Goal: Find contact information: Find contact information

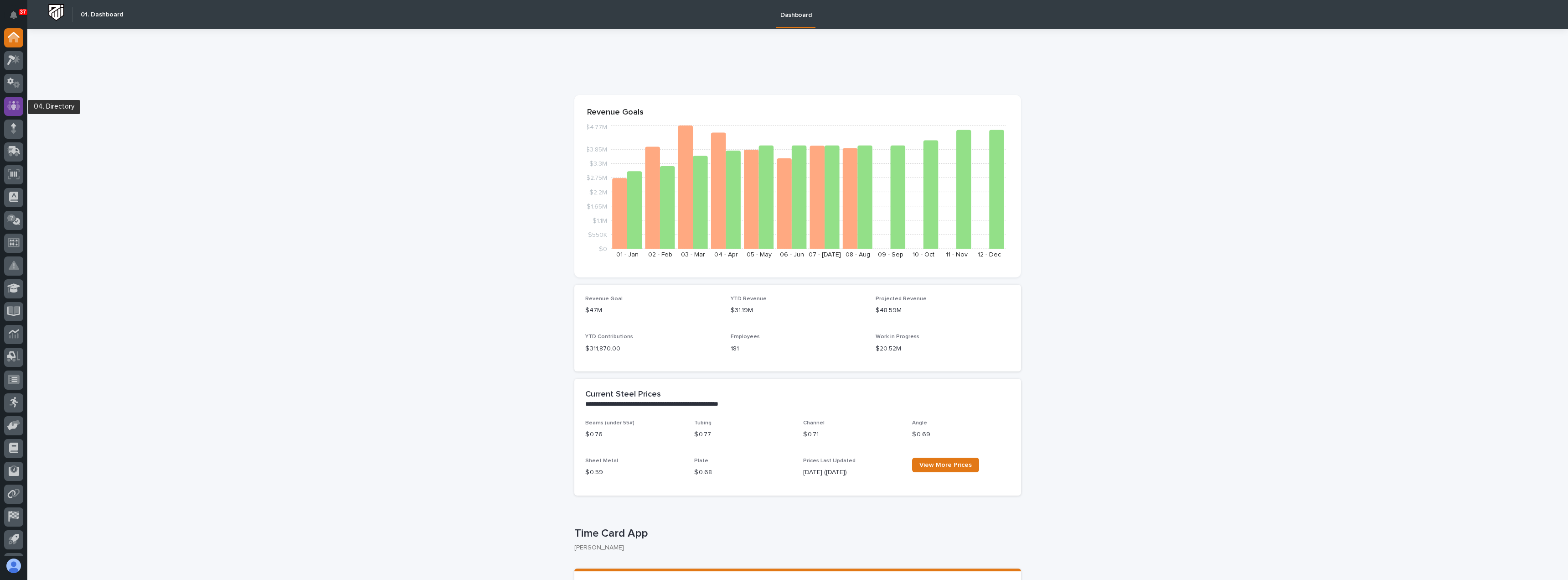
click at [11, 107] on icon at bounding box center [14, 105] width 14 height 10
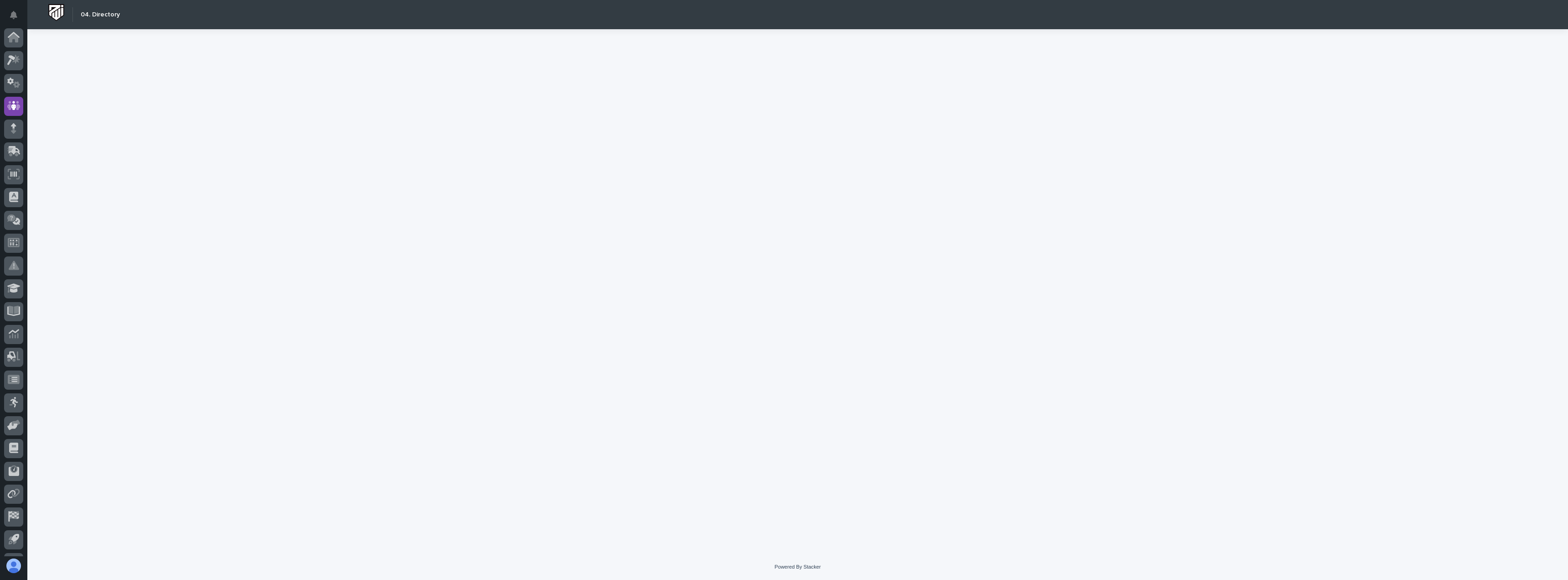
scroll to position [42, 0]
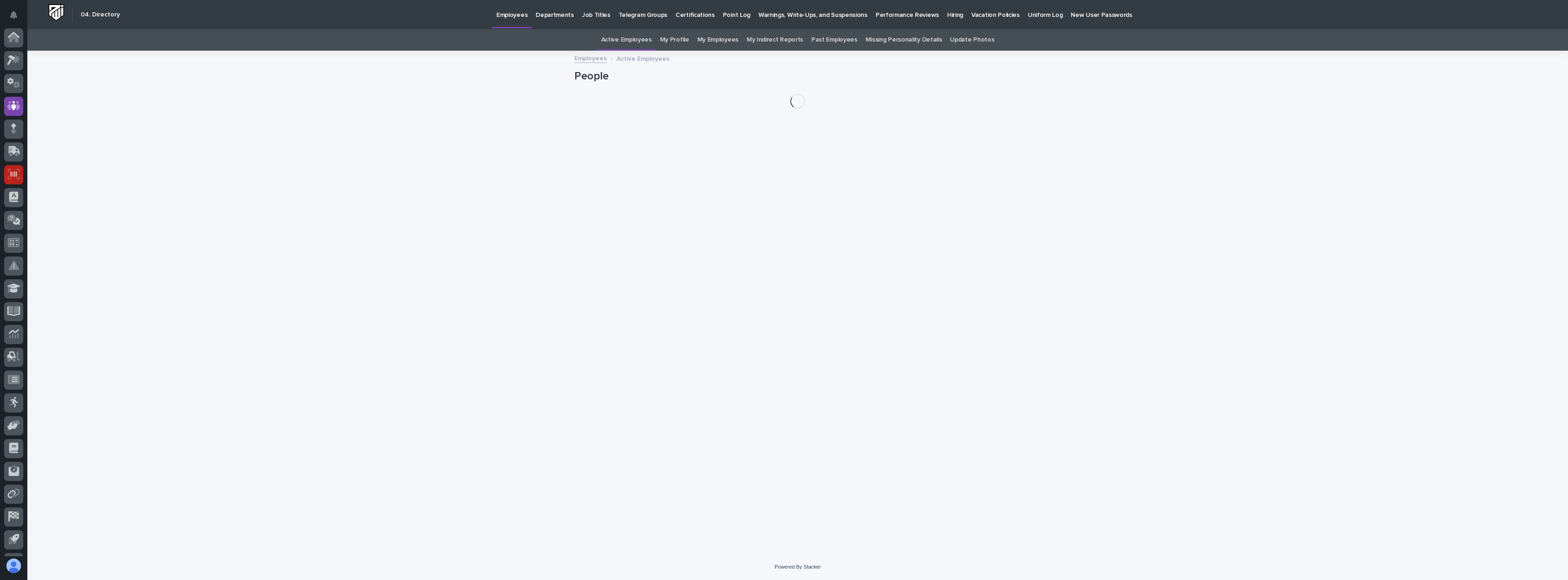
scroll to position [42, 0]
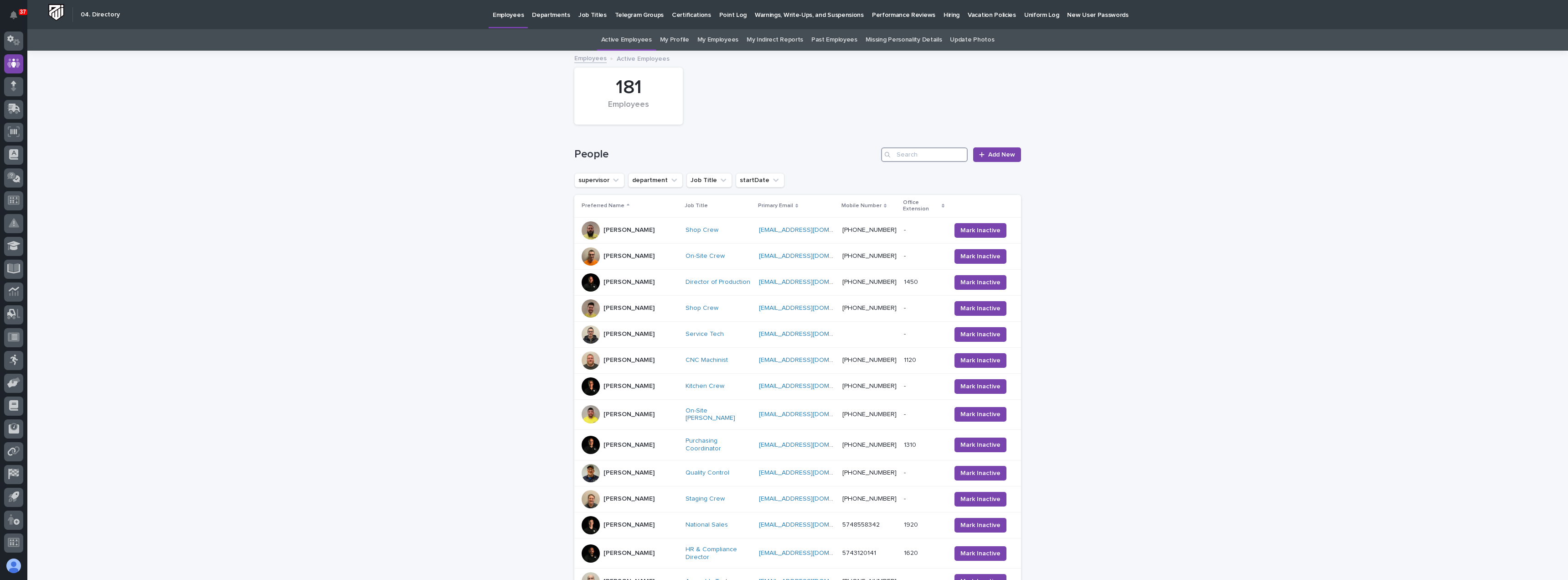
click at [926, 157] on input "Search" at bounding box center [924, 155] width 87 height 15
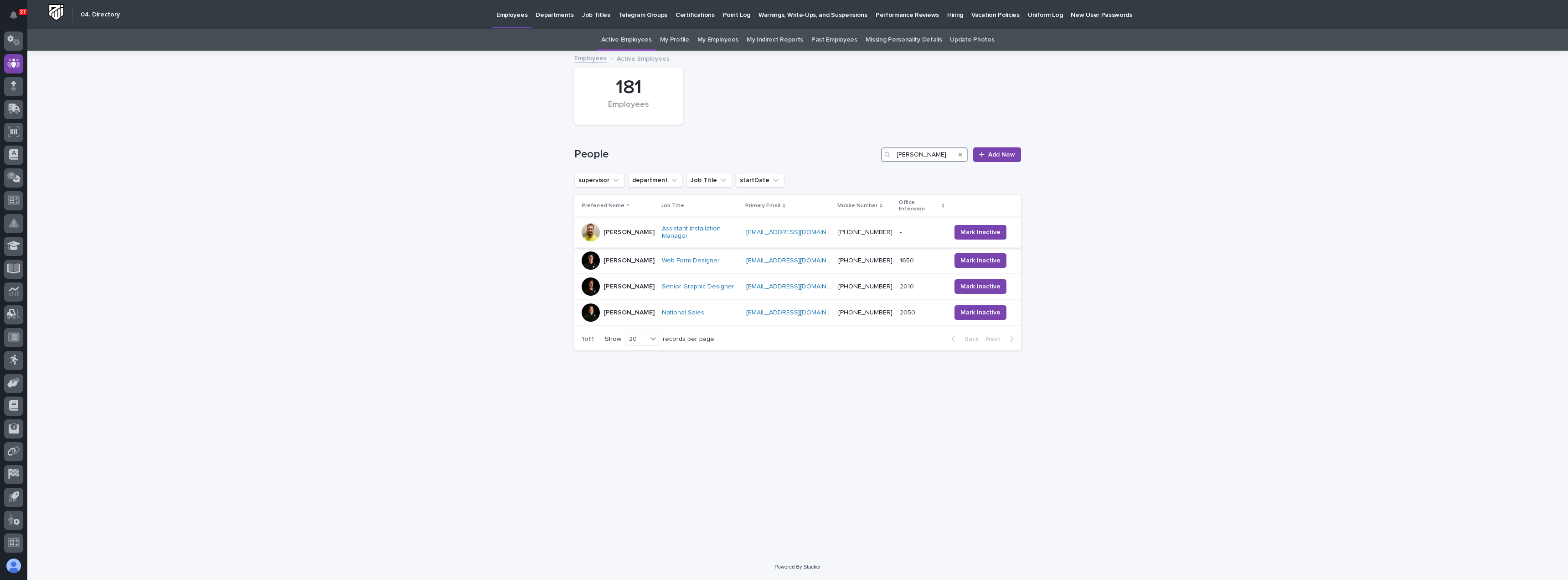
type input "jon"
click at [637, 232] on div "Jon Martin" at bounding box center [618, 232] width 73 height 18
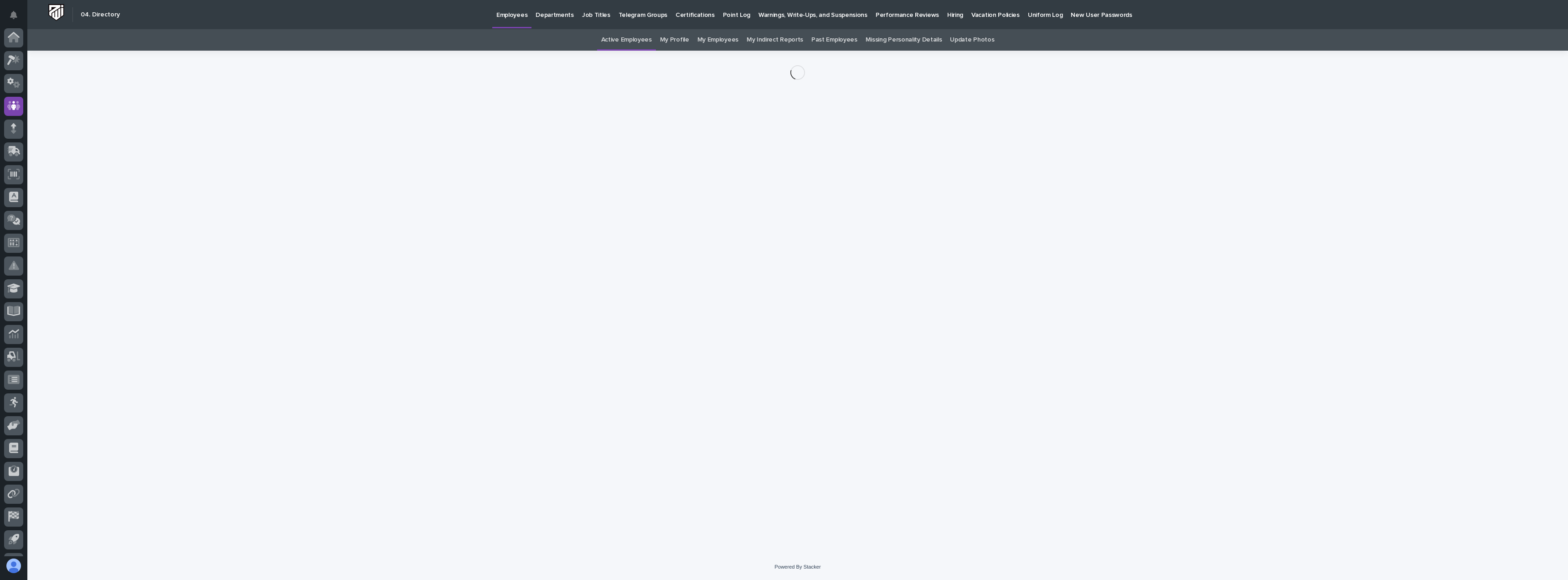
scroll to position [42, 0]
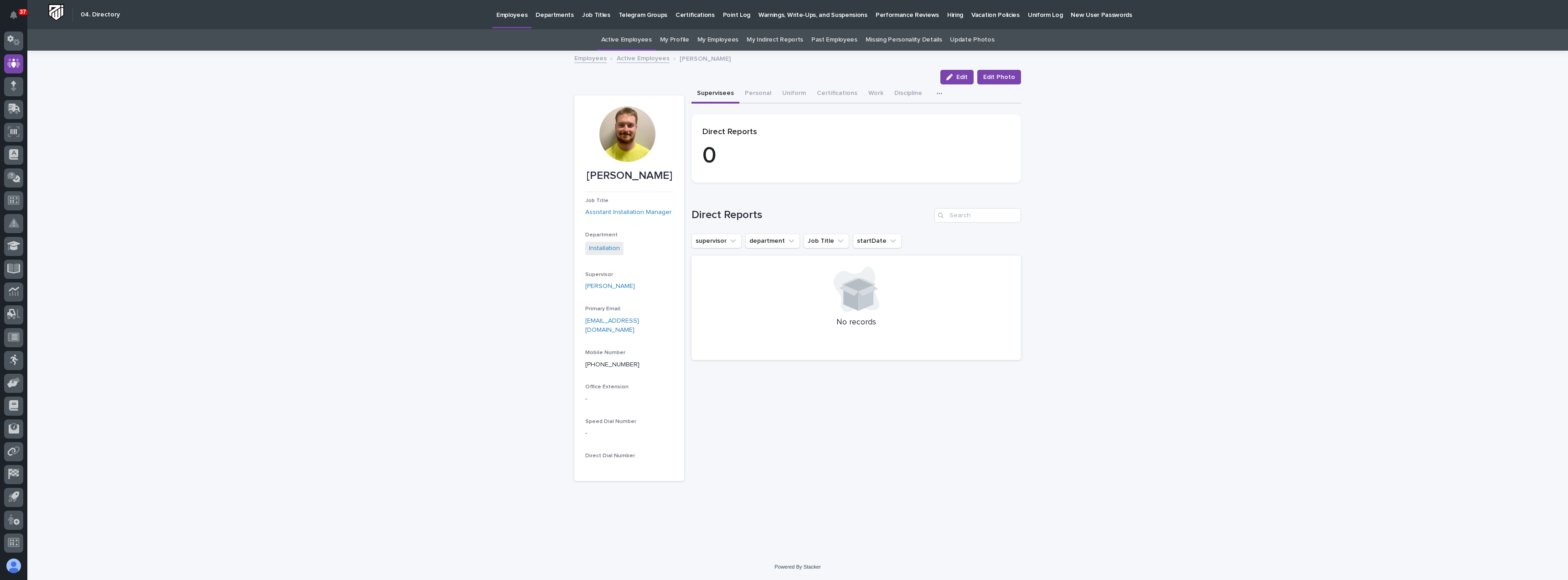
click at [639, 158] on div at bounding box center [627, 134] width 56 height 56
click at [55, 14] on img at bounding box center [56, 12] width 17 height 17
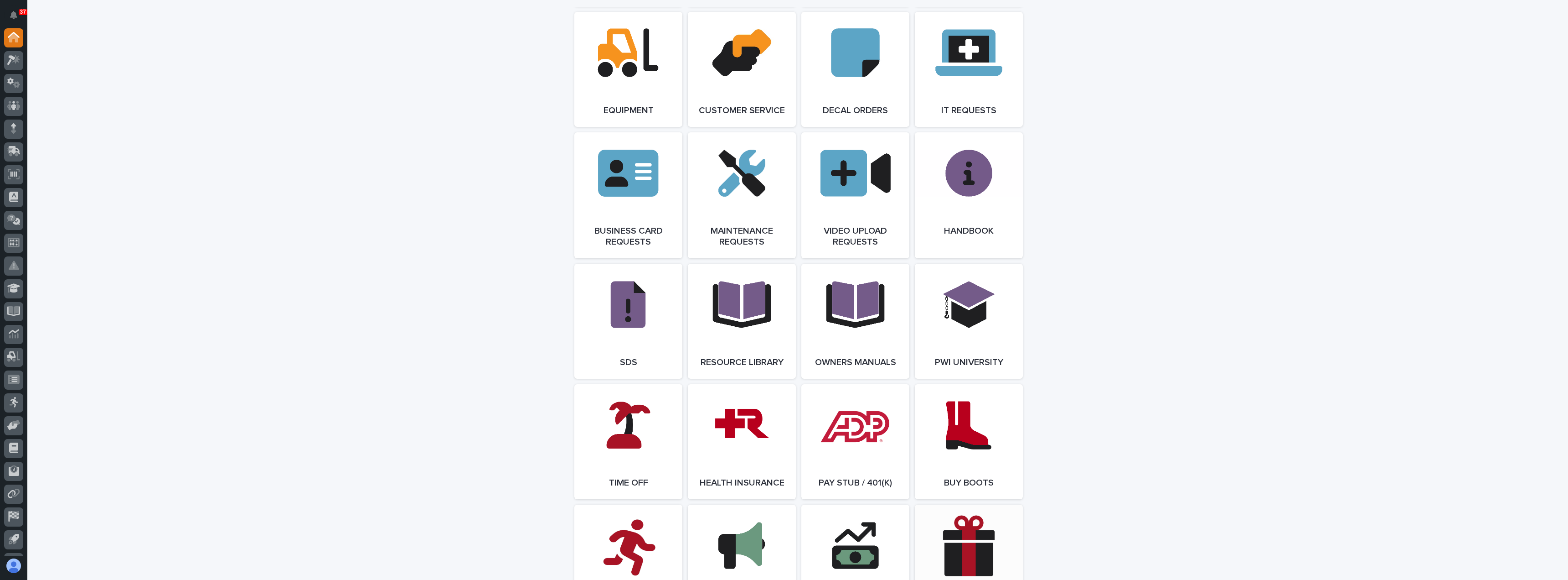
scroll to position [1368, 0]
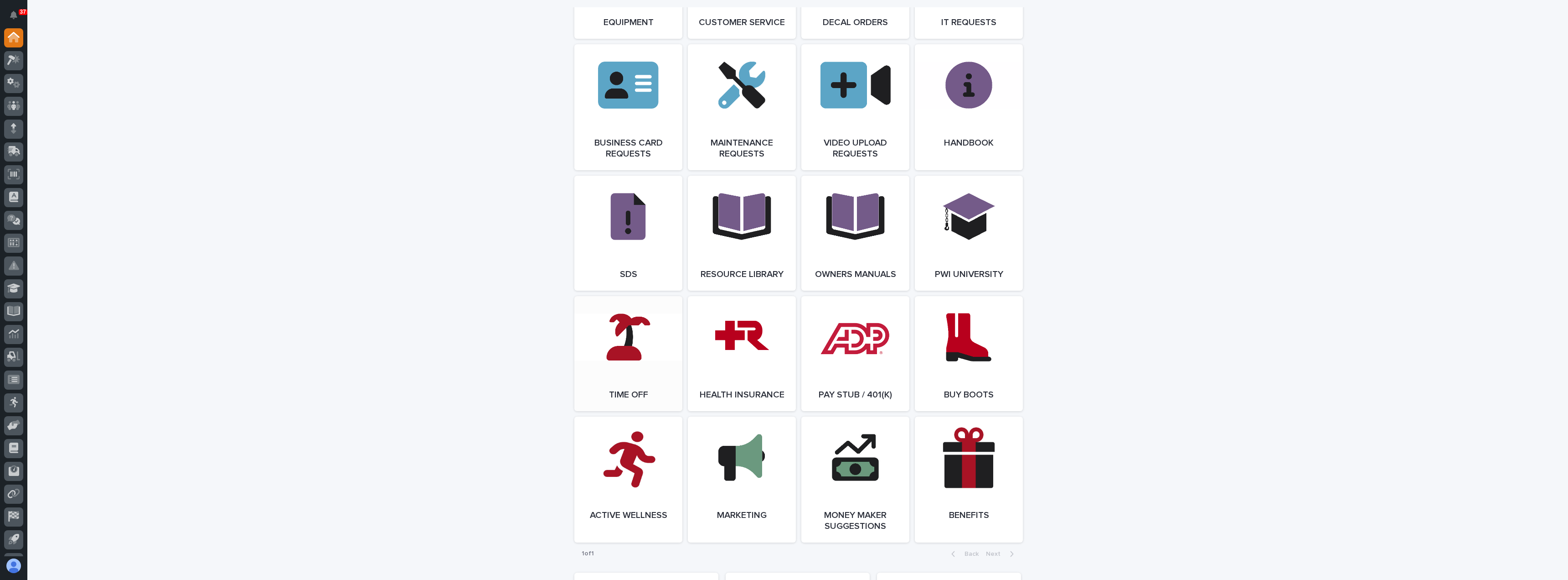
click at [626, 394] on link "Open Link" at bounding box center [628, 353] width 108 height 115
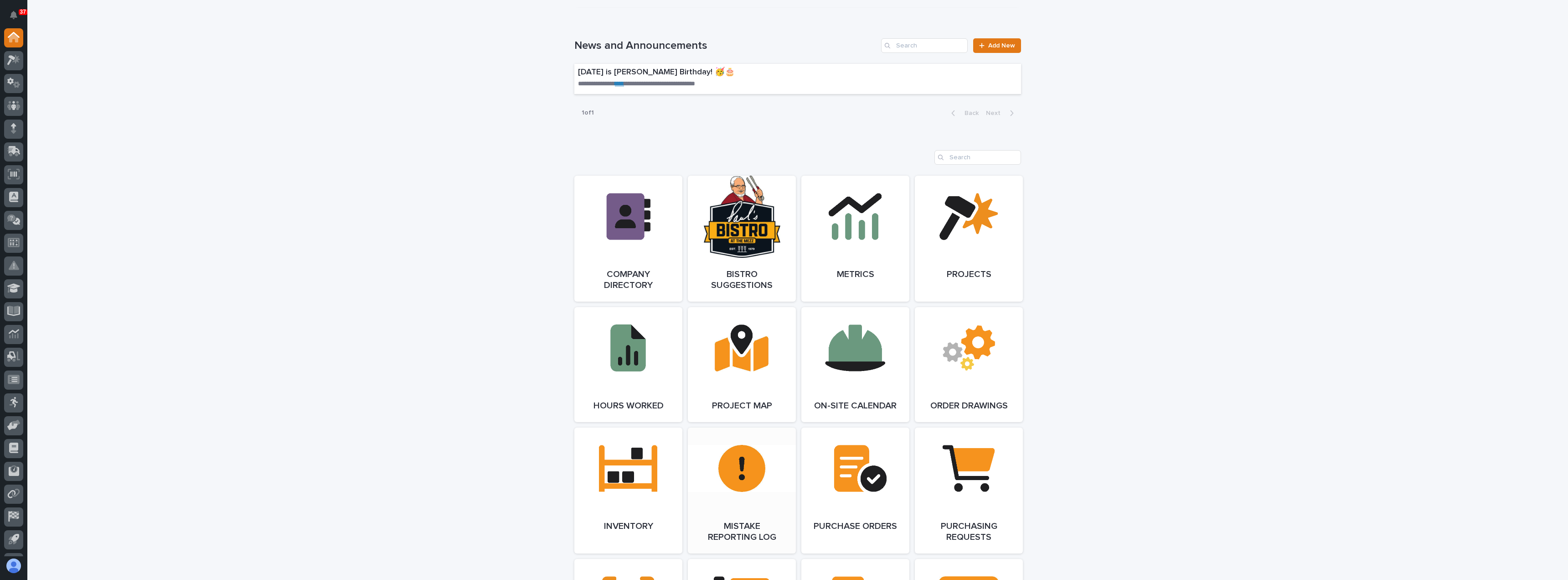
scroll to position [684, 0]
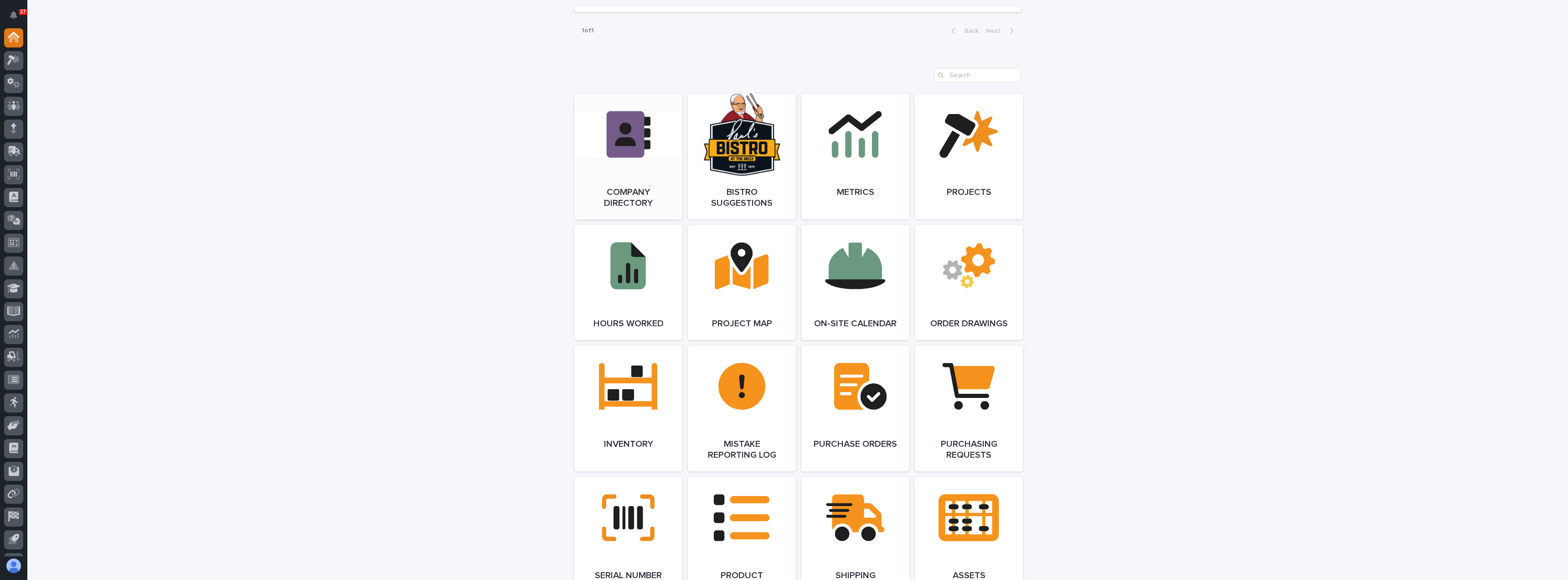
click at [632, 194] on link "Open Link" at bounding box center [628, 156] width 108 height 126
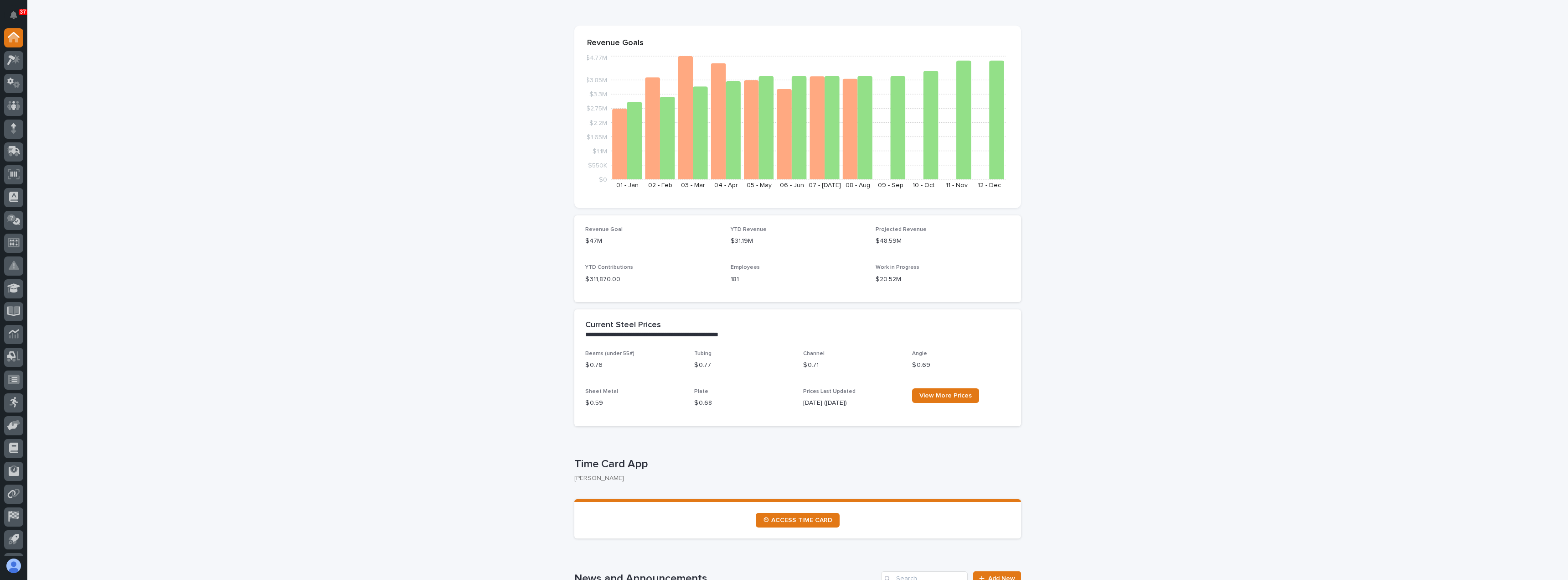
scroll to position [45, 0]
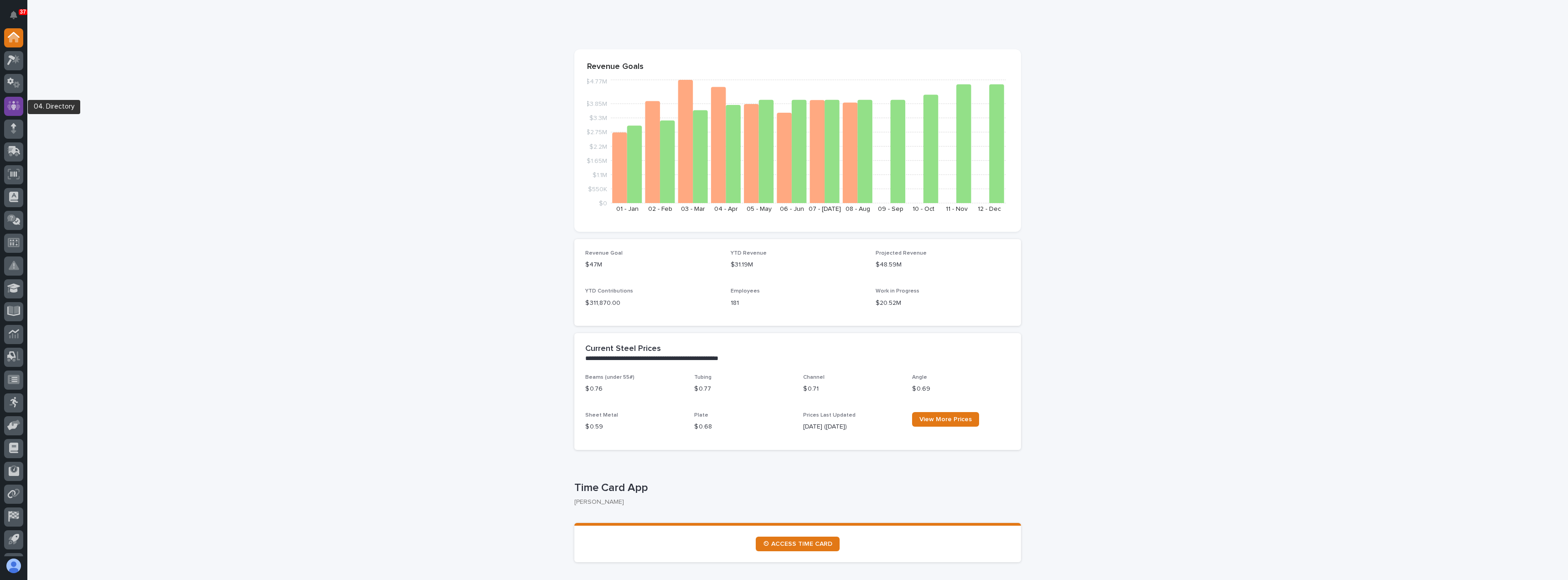
click at [14, 106] on icon at bounding box center [14, 106] width 6 height 9
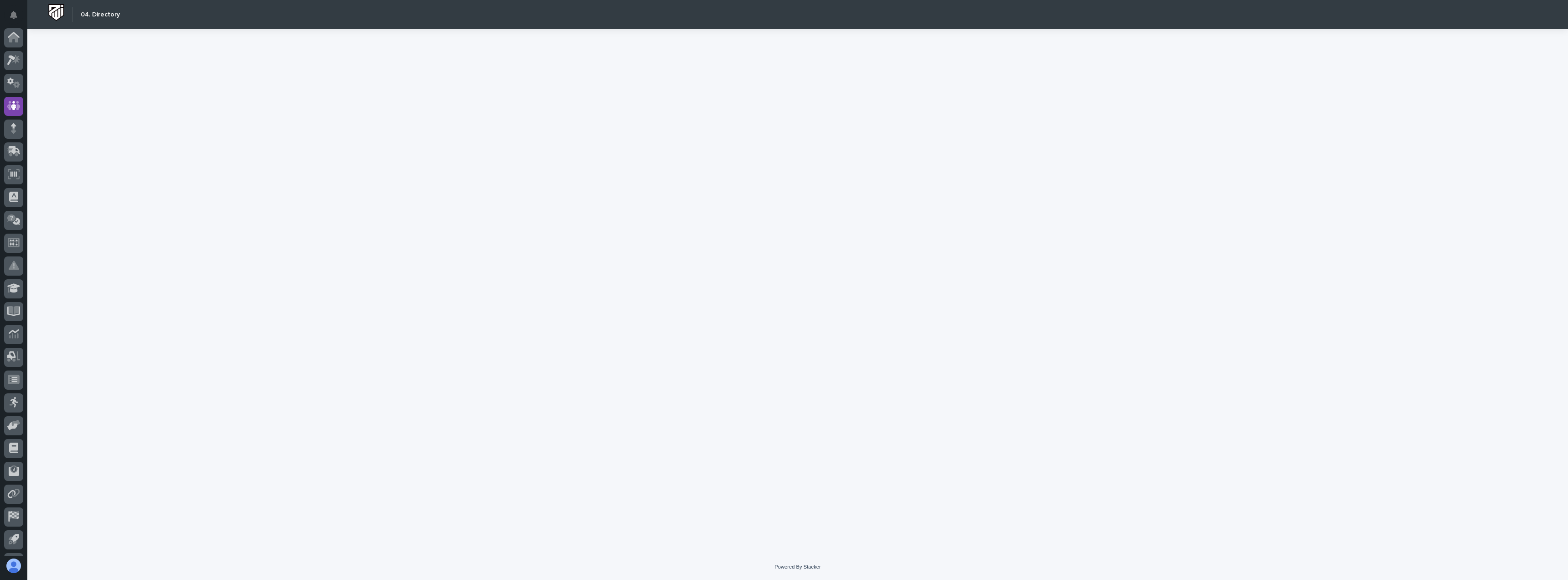
scroll to position [42, 0]
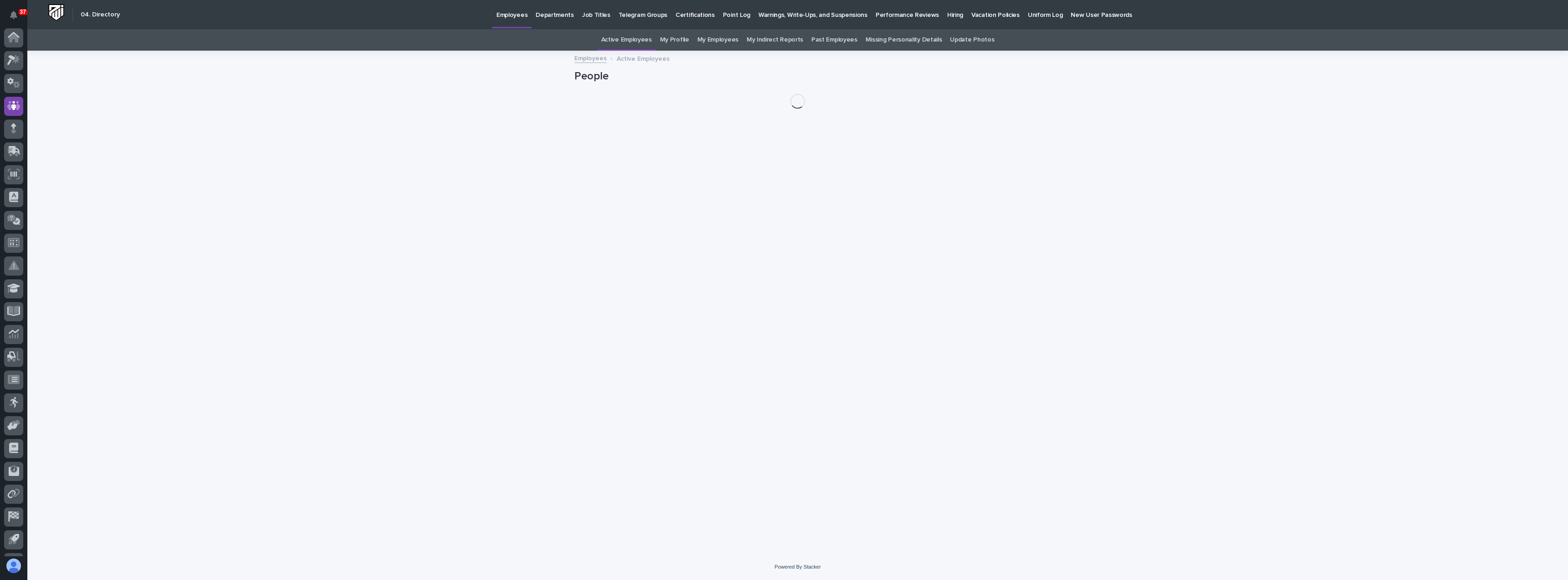
scroll to position [42, 0]
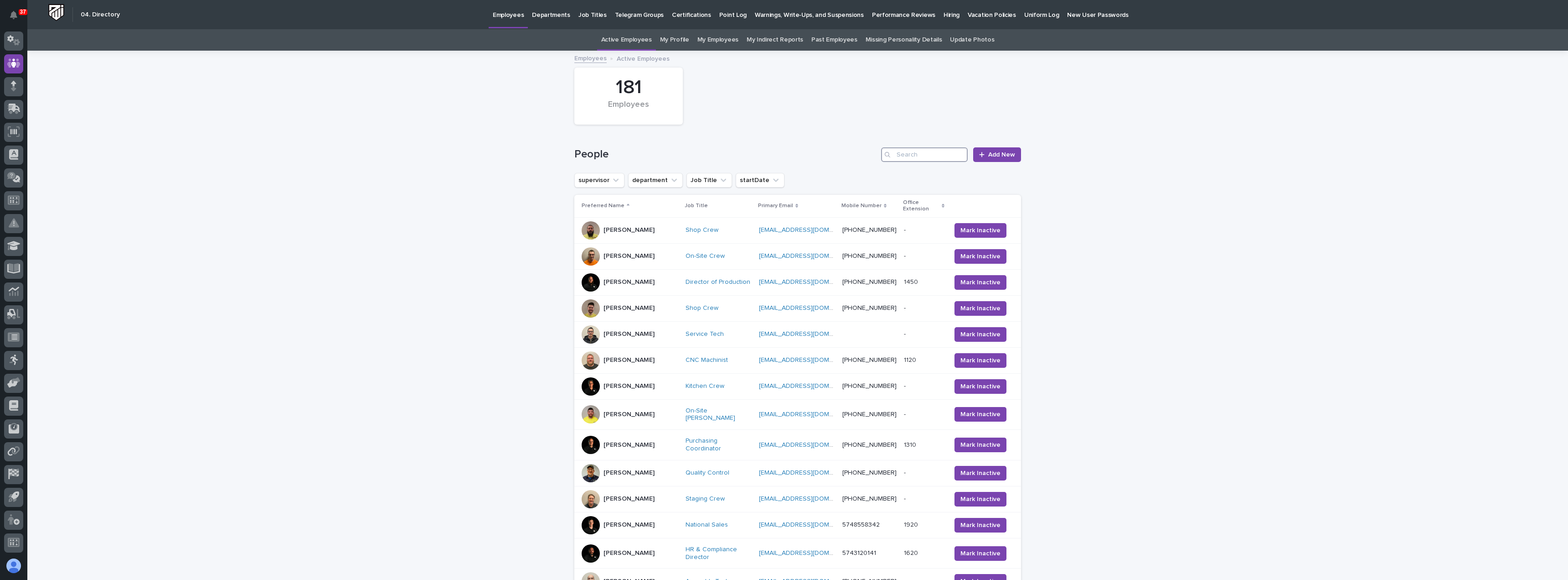
click at [937, 158] on input "Search" at bounding box center [924, 155] width 87 height 15
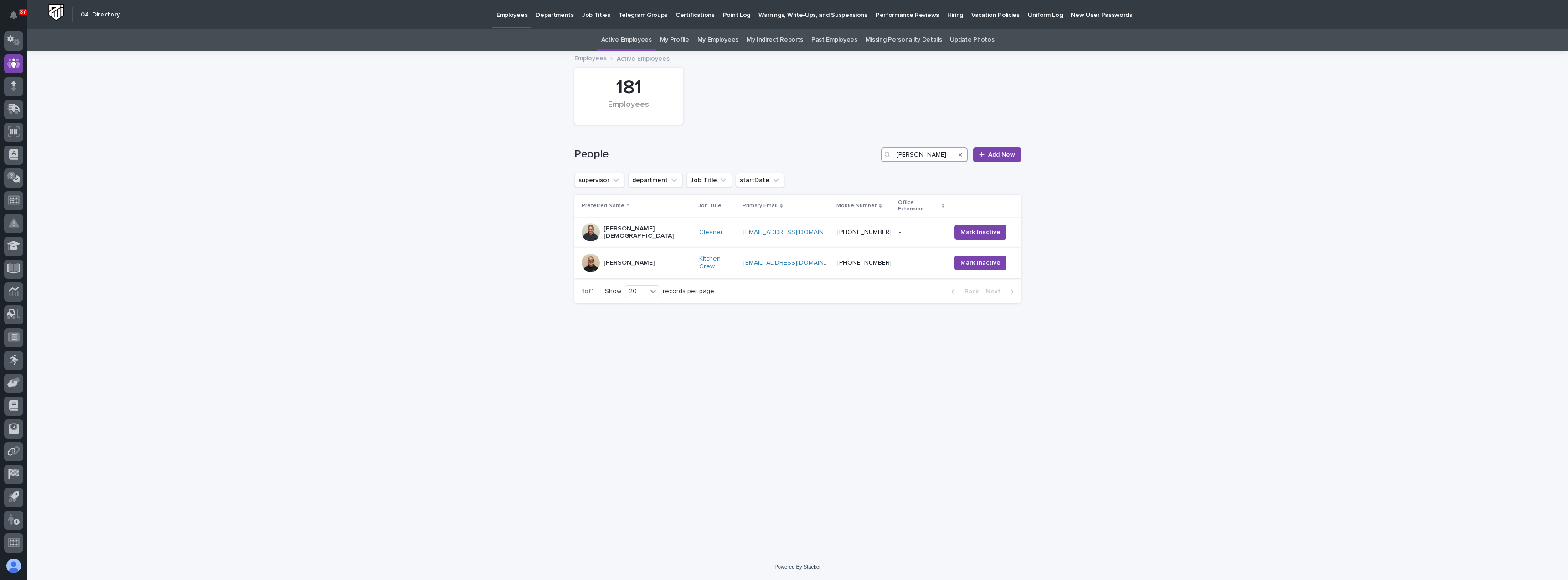
type input "[PERSON_NAME]"
click at [604, 259] on p "[PERSON_NAME]" at bounding box center [629, 263] width 51 height 8
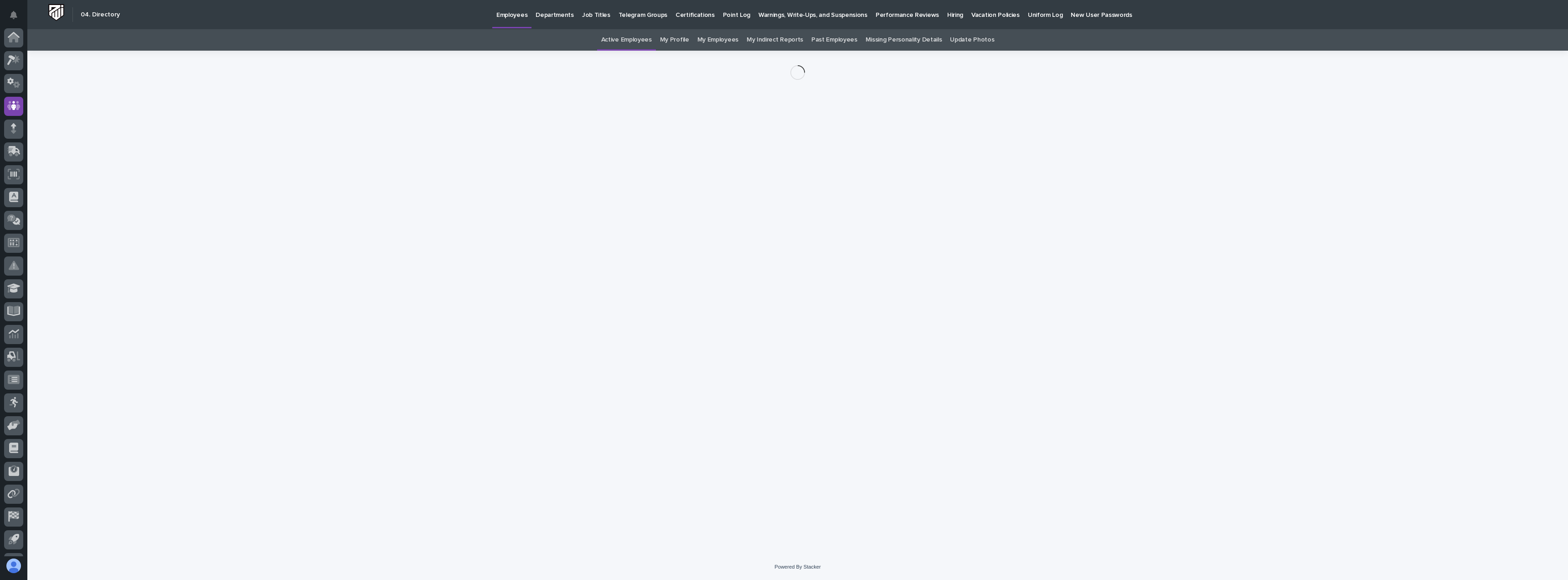
scroll to position [42, 0]
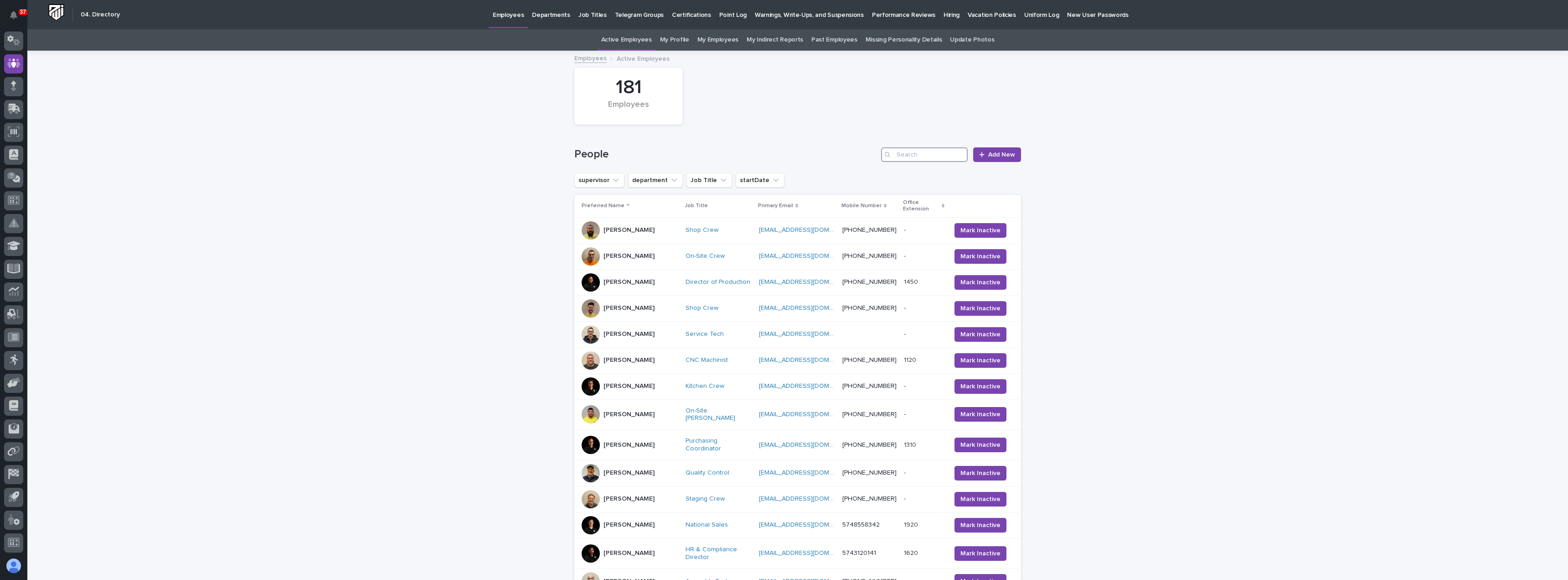
click at [917, 157] on input "Search" at bounding box center [924, 155] width 87 height 15
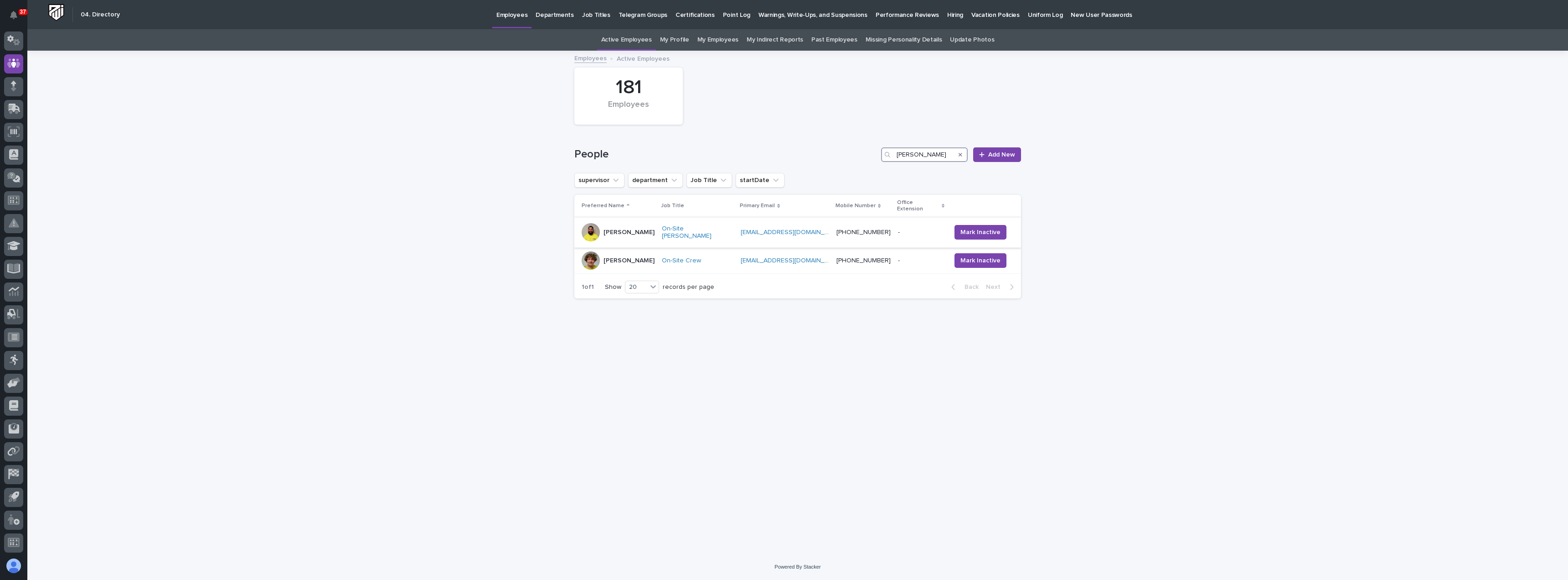
type input "ben miller"
click at [604, 229] on p "[PERSON_NAME]" at bounding box center [629, 232] width 51 height 8
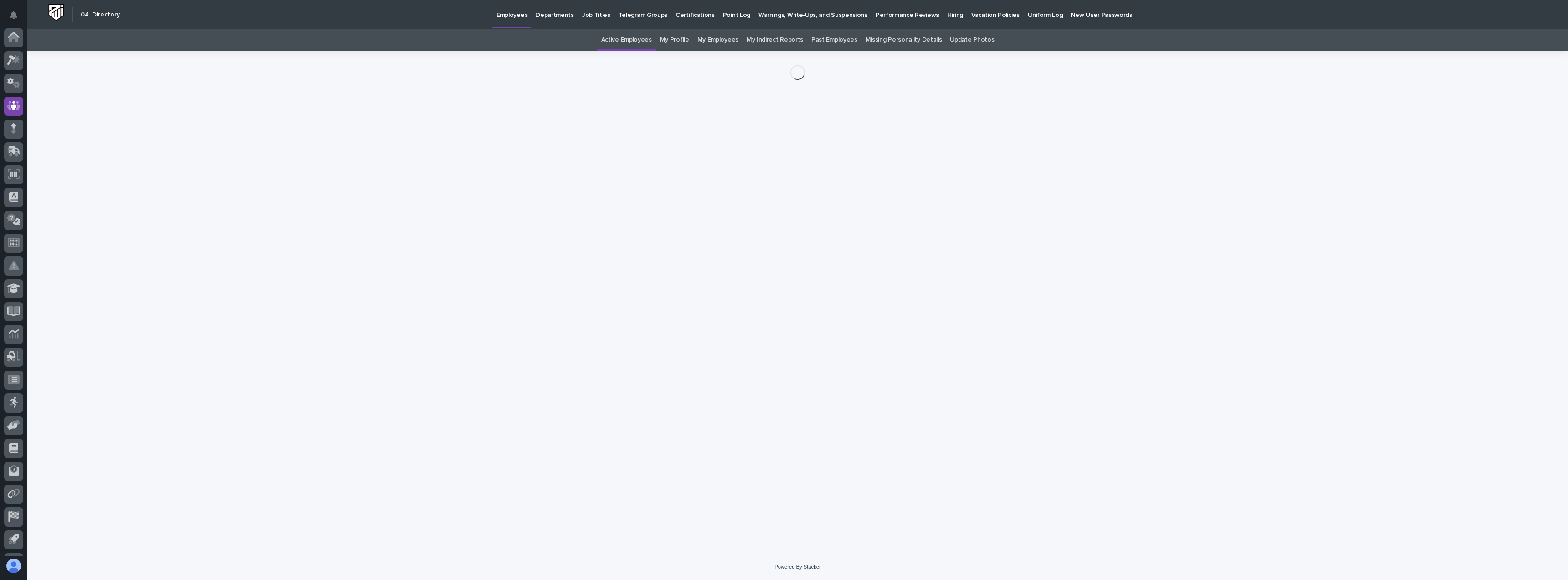
scroll to position [42, 0]
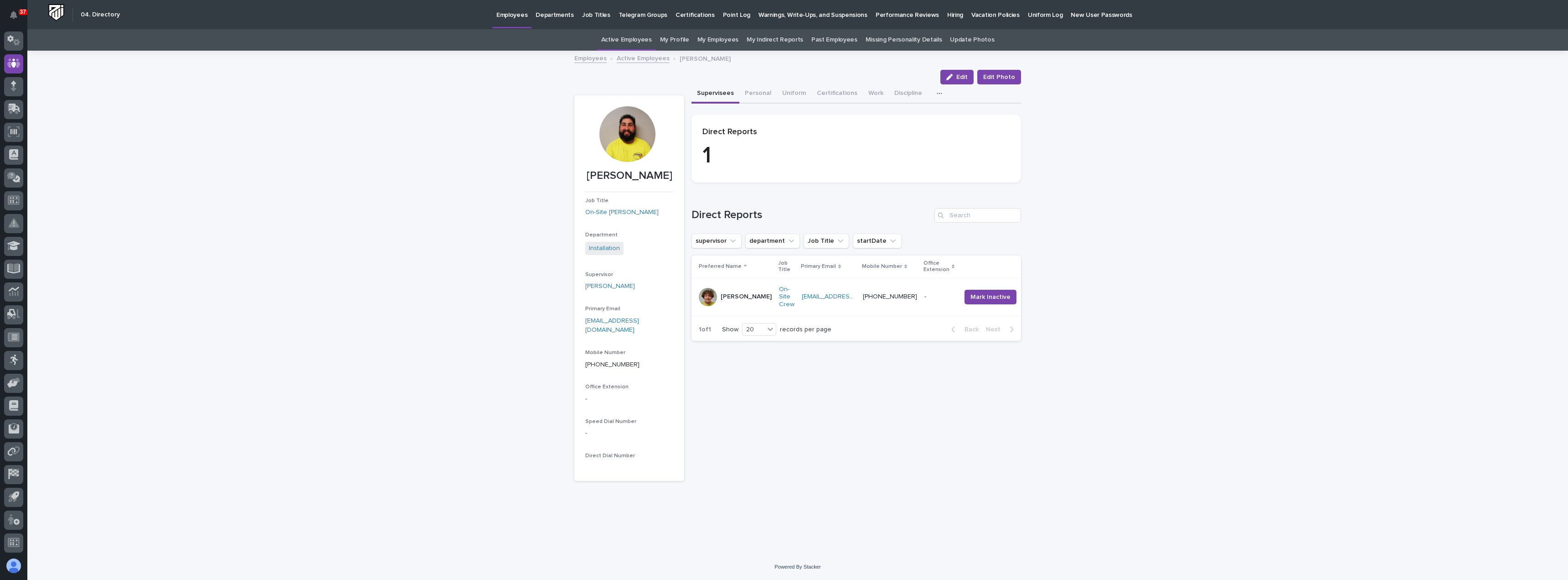
click at [629, 149] on div at bounding box center [627, 134] width 56 height 56
